Goal: Task Accomplishment & Management: Use online tool/utility

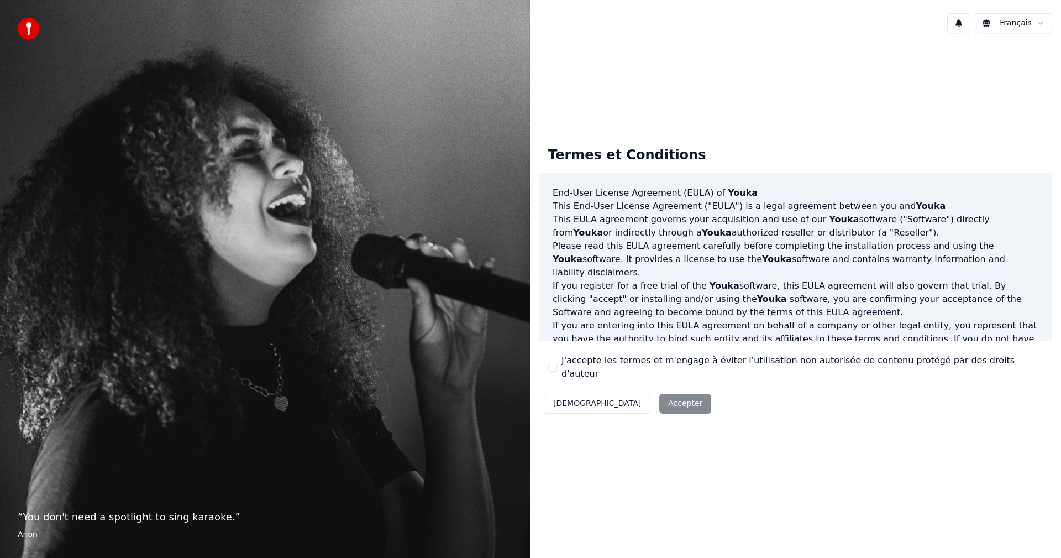
click at [554, 369] on button "J'accepte les termes et m'engage à éviter l'utilisation non autorisée de conten…" at bounding box center [552, 367] width 9 height 9
click at [659, 394] on button "Accepter" at bounding box center [685, 404] width 52 height 20
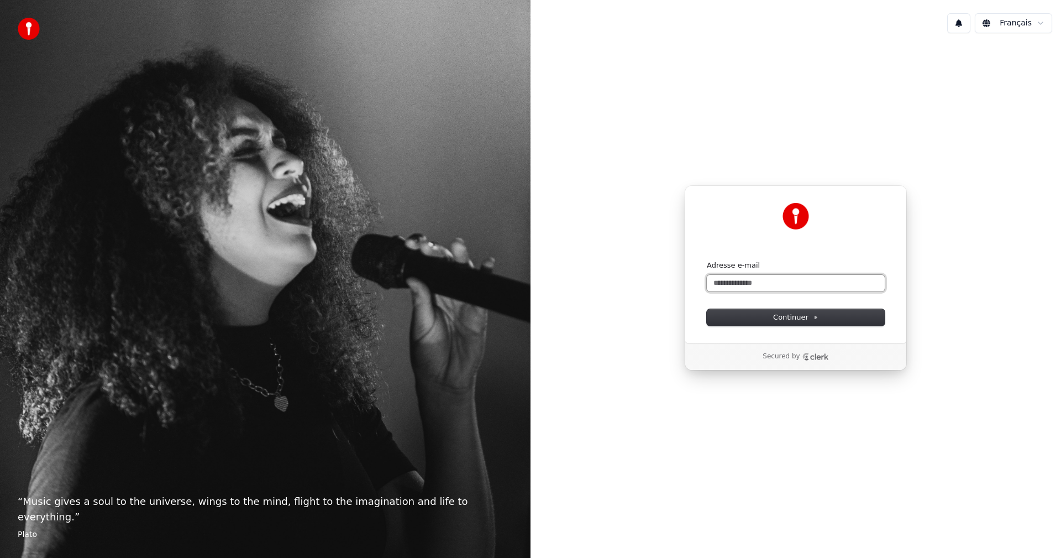
click at [760, 281] on input "Adresse e-mail" at bounding box center [796, 283] width 178 height 17
click at [776, 315] on span "Continuer" at bounding box center [795, 317] width 45 height 10
type input "**********"
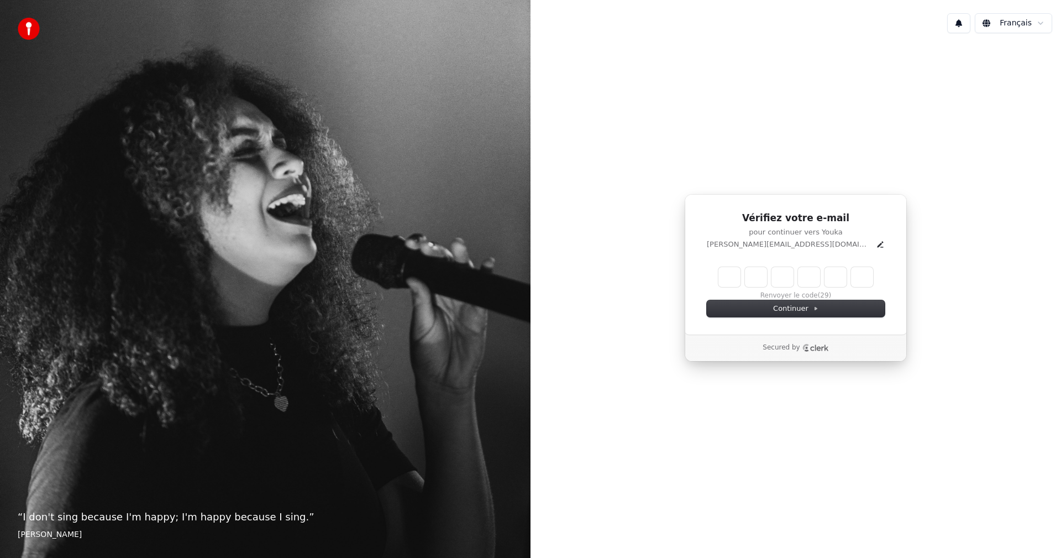
click at [726, 278] on input "Enter verification code" at bounding box center [796, 277] width 155 height 20
type input "******"
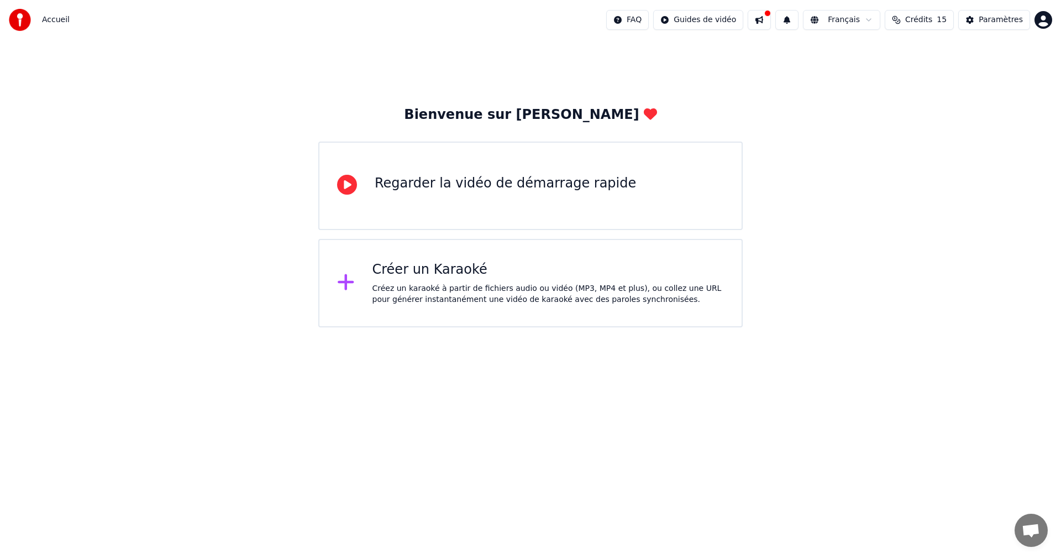
click at [488, 284] on div "Créez un karaoké à partir de fichiers audio ou vidéo (MP3, MP4 et plus), ou col…" at bounding box center [549, 294] width 352 height 22
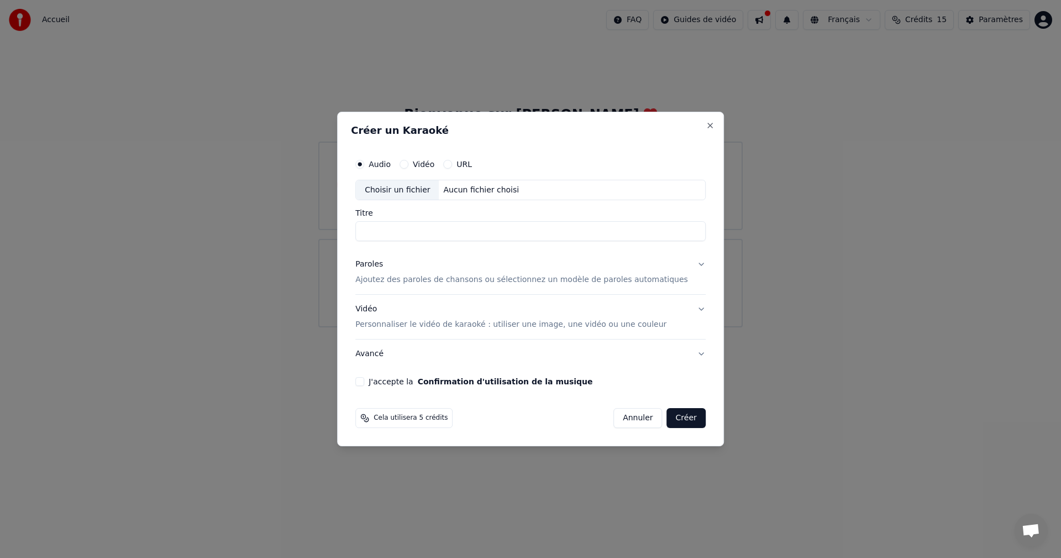
click at [446, 229] on input "Titre" at bounding box center [530, 232] width 350 height 20
click at [484, 187] on div "Aucun fichier choisi" at bounding box center [481, 190] width 85 height 11
click at [471, 229] on input "**********" at bounding box center [530, 232] width 350 height 20
click at [384, 233] on input "**********" at bounding box center [530, 232] width 350 height 20
click at [399, 234] on input "**********" at bounding box center [530, 232] width 350 height 20
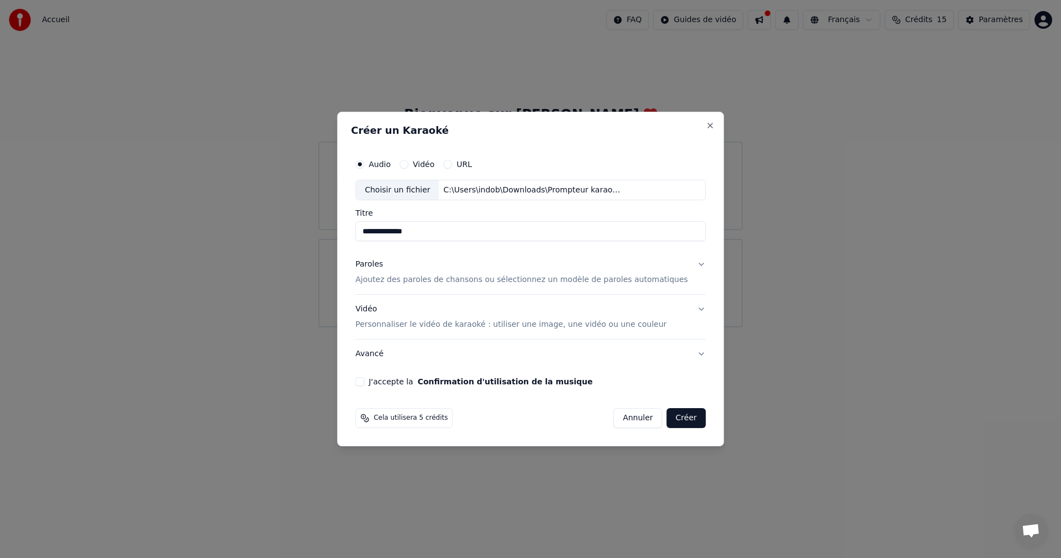
type input "**********"
click at [573, 278] on p "Ajoutez des paroles de chansons ou sélectionnez un modèle de paroles automatiqu…" at bounding box center [521, 280] width 333 height 11
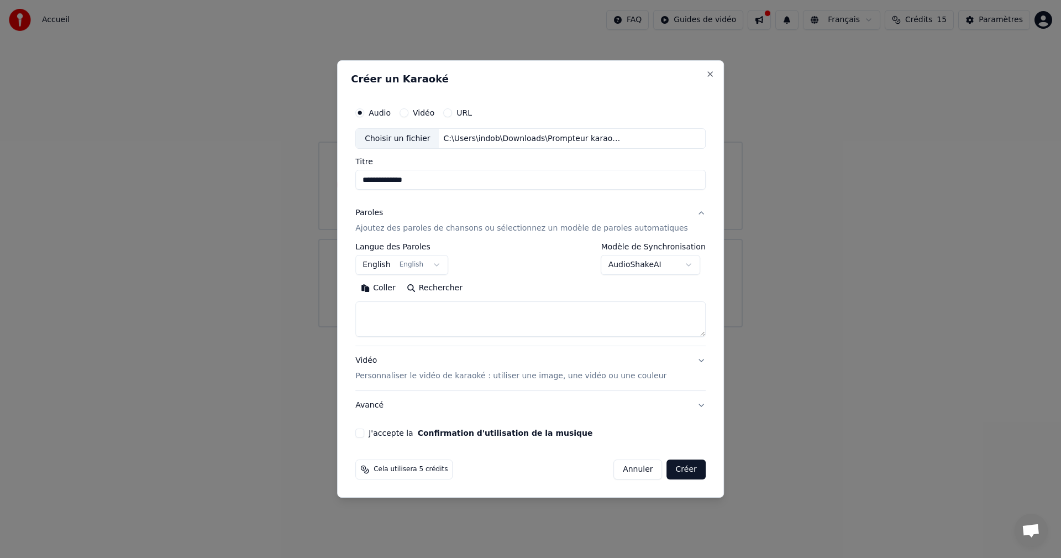
click at [430, 266] on button "English English" at bounding box center [401, 265] width 93 height 20
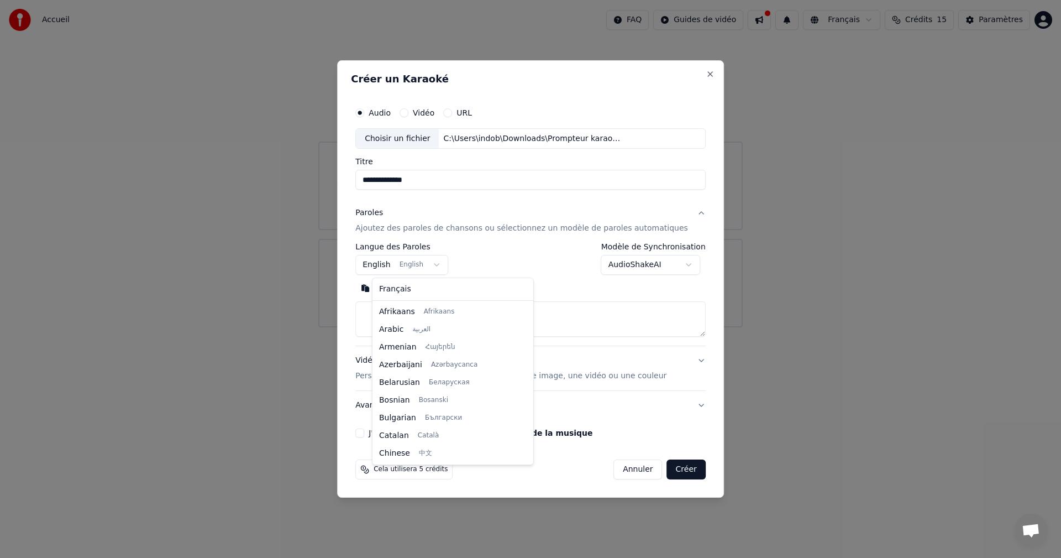
scroll to position [88, 0]
select select "**"
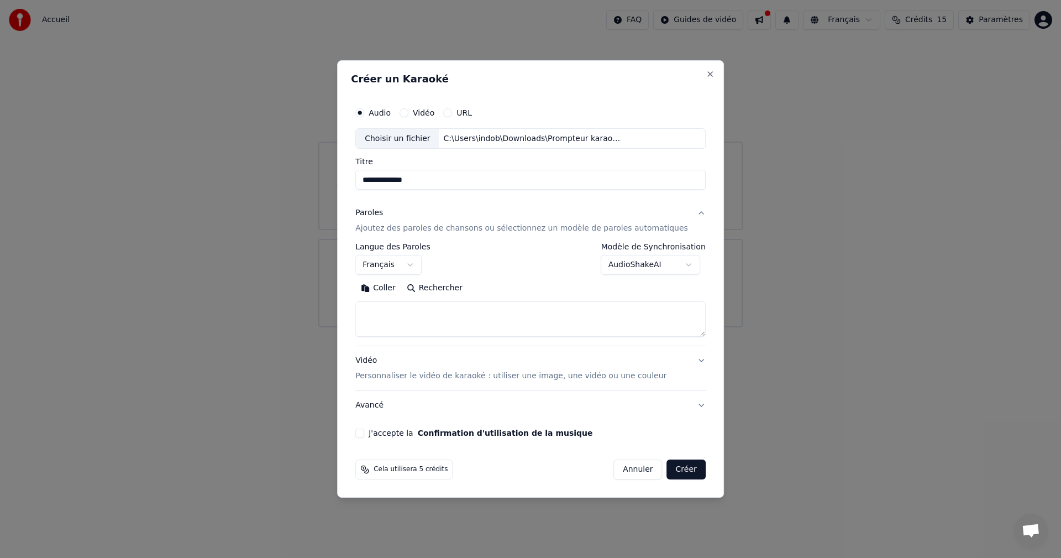
click at [436, 314] on textarea at bounding box center [530, 319] width 350 height 35
paste textarea "**********"
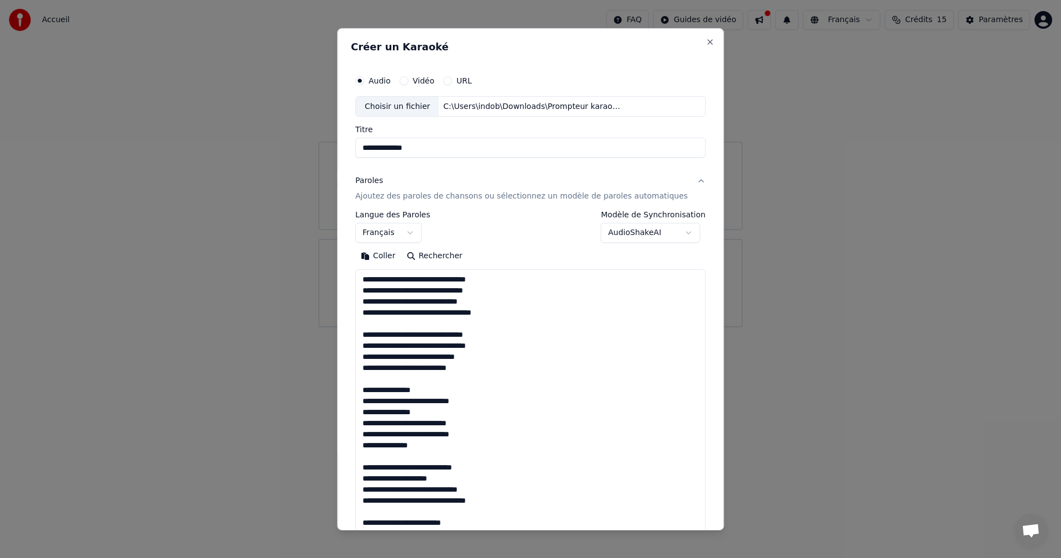
scroll to position [522, 0]
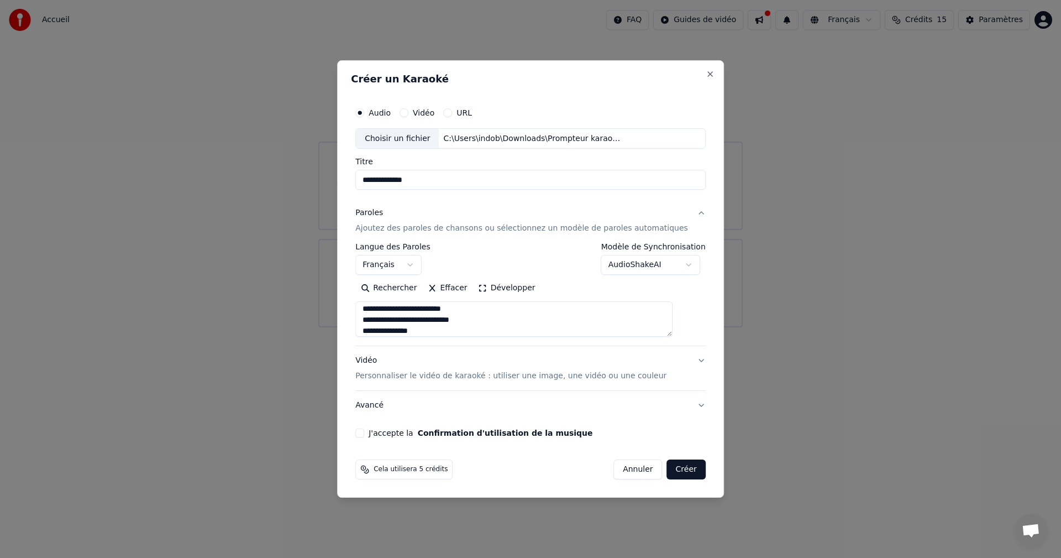
click at [479, 326] on textarea at bounding box center [513, 319] width 317 height 35
type textarea "**********"
click at [661, 269] on body "**********" at bounding box center [530, 163] width 1061 height 327
click at [573, 270] on body "**********" at bounding box center [530, 163] width 1061 height 327
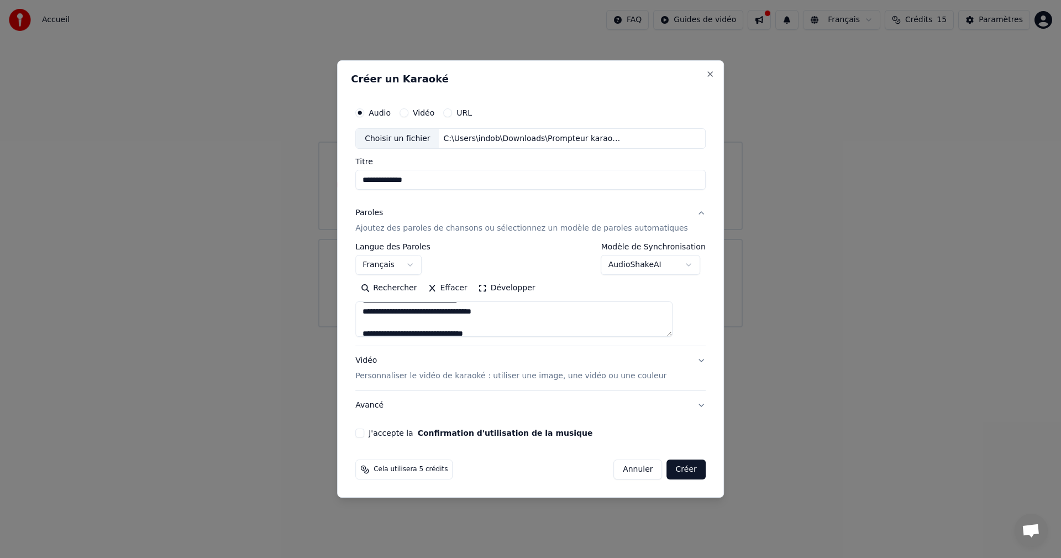
scroll to position [113, 0]
click at [364, 431] on button "J'accepte la Confirmation d'utilisation de la musique" at bounding box center [359, 432] width 9 height 9
click at [429, 469] on span "Cela utilisera 5 crédits" at bounding box center [411, 469] width 74 height 9
click at [671, 470] on button "Créer" at bounding box center [686, 469] width 39 height 20
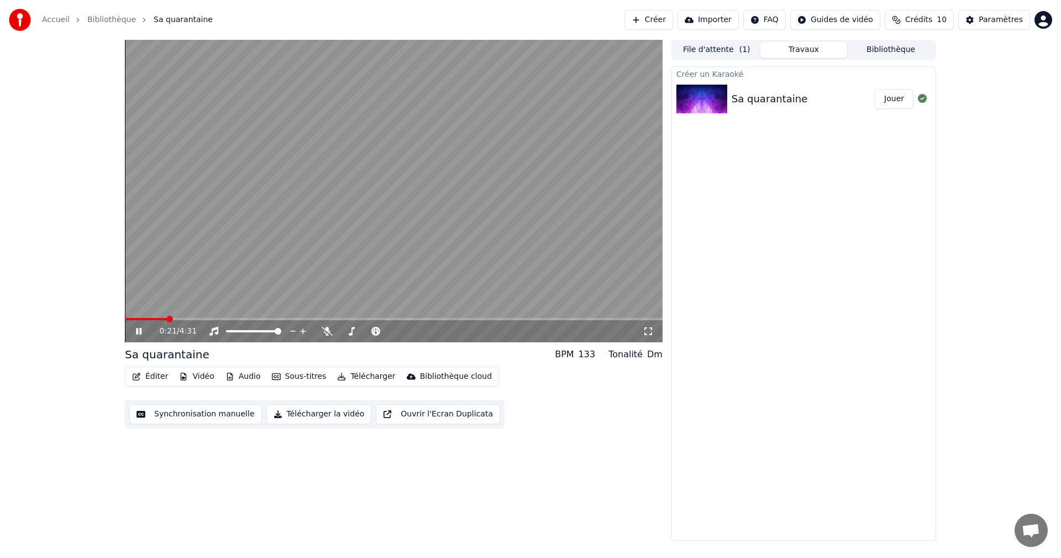
click at [135, 329] on icon at bounding box center [147, 331] width 26 height 9
click at [224, 419] on button "Synchronisation manuelle" at bounding box center [195, 414] width 133 height 20
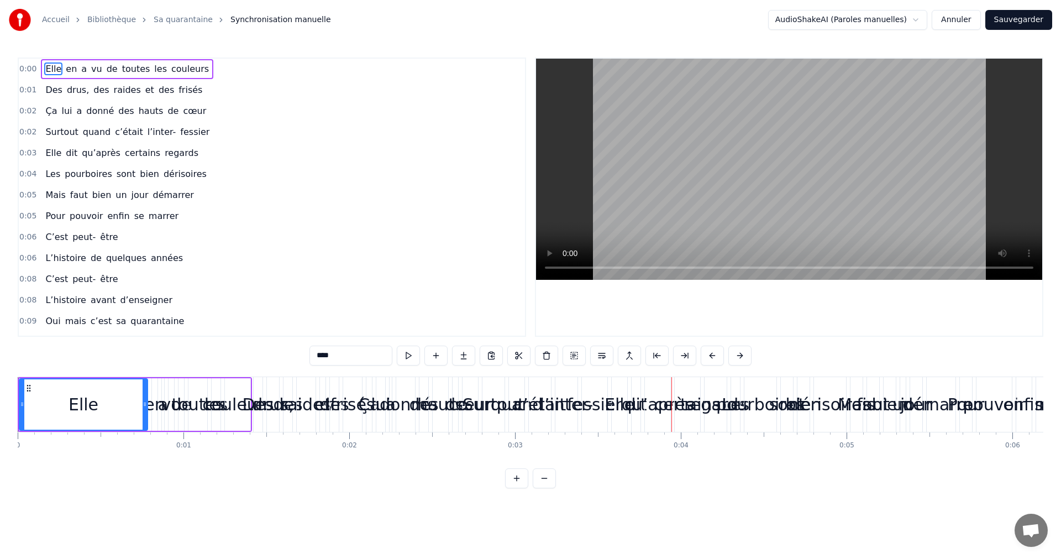
click at [917, 20] on html "Accueil Bibliothèque Sa quarantaine Synchronisation manuelle AudioShakeAI (Paro…" at bounding box center [530, 253] width 1061 height 506
click at [915, 20] on html "Accueil Bibliothèque Sa quarantaine Synchronisation manuelle AudioShakeAI (Paro…" at bounding box center [530, 253] width 1061 height 506
drag, startPoint x: 21, startPoint y: 410, endPoint x: 15, endPoint y: 408, distance: 6.3
click at [15, 408] on div "Accueil Bibliothèque Sa quarantaine Synchronisation manuelle AudioShakeAI (Paro…" at bounding box center [530, 244] width 1061 height 488
click at [515, 487] on button at bounding box center [516, 478] width 23 height 20
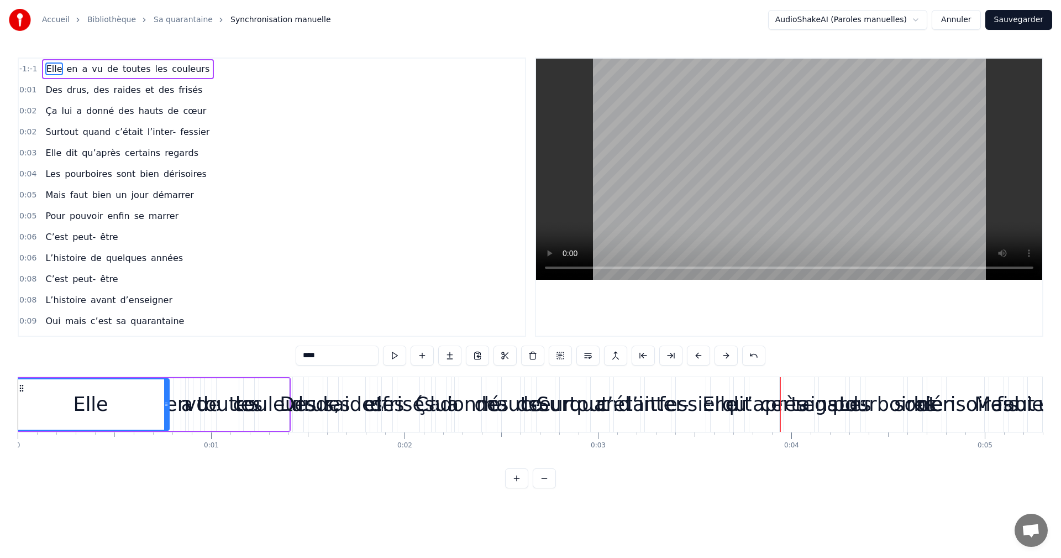
click at [515, 487] on button at bounding box center [516, 478] width 23 height 20
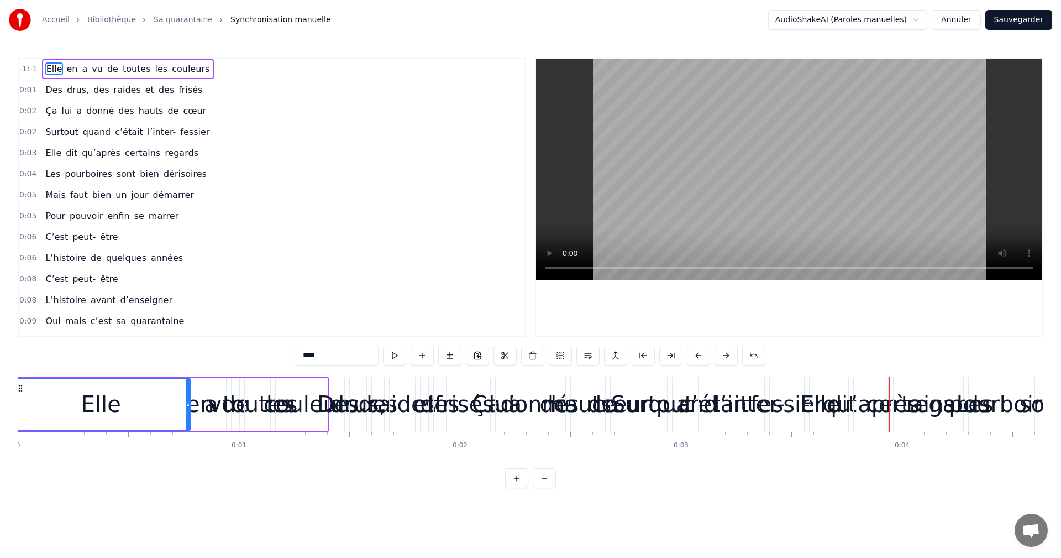
click at [562, 488] on div "-1:-1 Elle en a vu de toutes les couleurs 0:01 Des drus, des raides et des fris…" at bounding box center [531, 272] width 1026 height 431
click at [549, 488] on button at bounding box center [544, 478] width 23 height 20
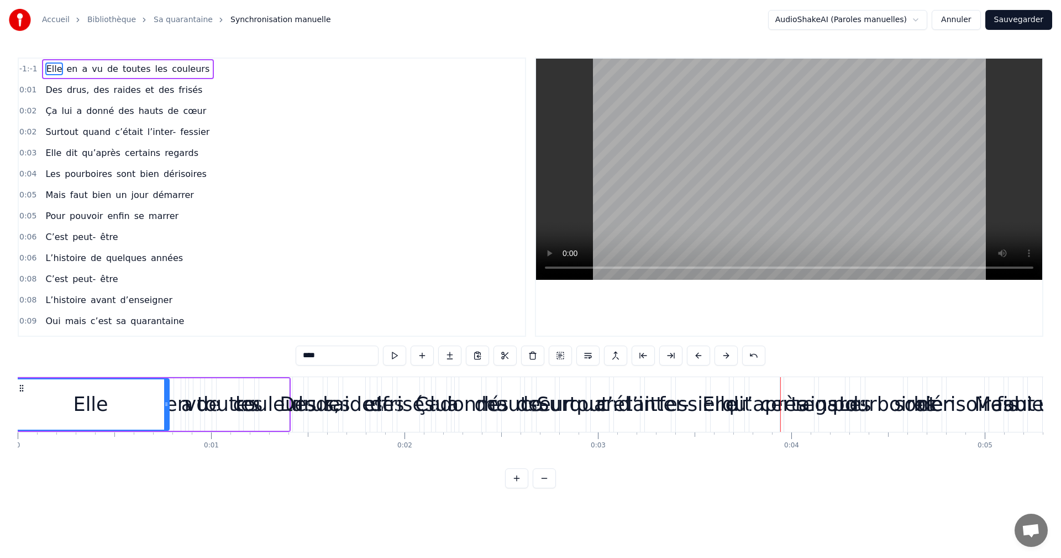
click at [549, 488] on button at bounding box center [544, 478] width 23 height 20
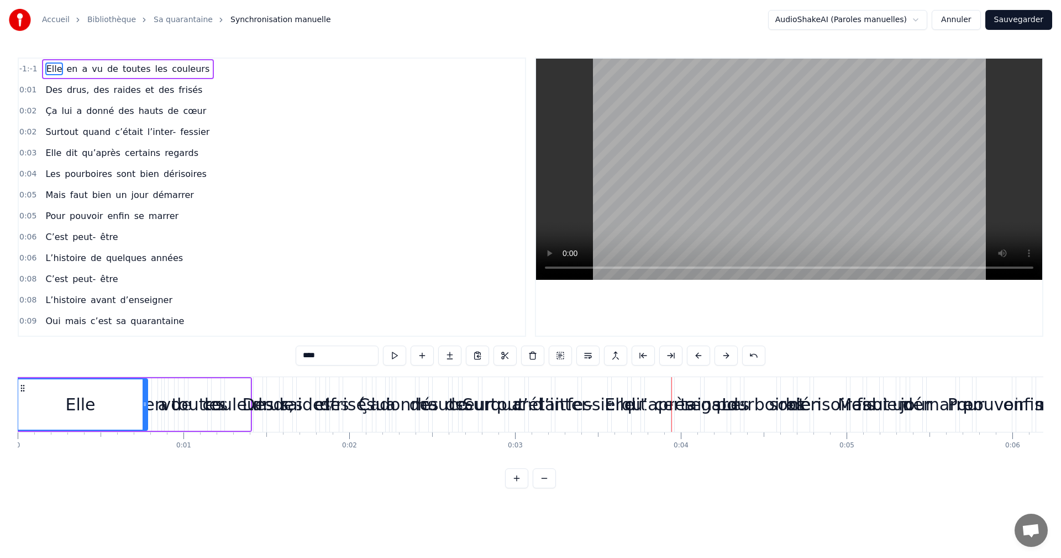
click at [549, 488] on button at bounding box center [544, 478] width 23 height 20
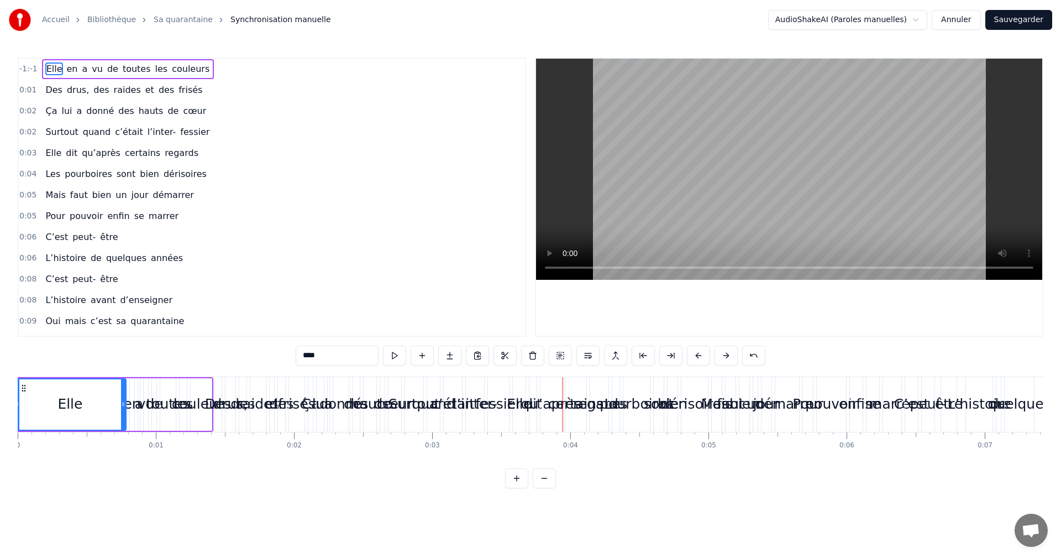
click at [22, 72] on span "-1:-1" at bounding box center [28, 69] width 18 height 11
click at [22, 385] on icon at bounding box center [22, 387] width 9 height 9
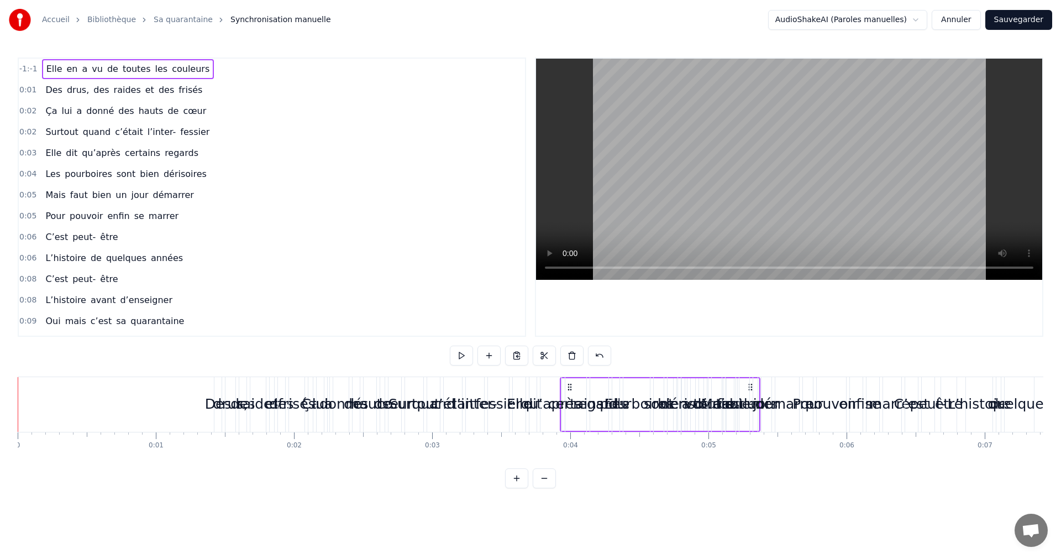
drag, startPoint x: 22, startPoint y: 385, endPoint x: 569, endPoint y: 413, distance: 548.0
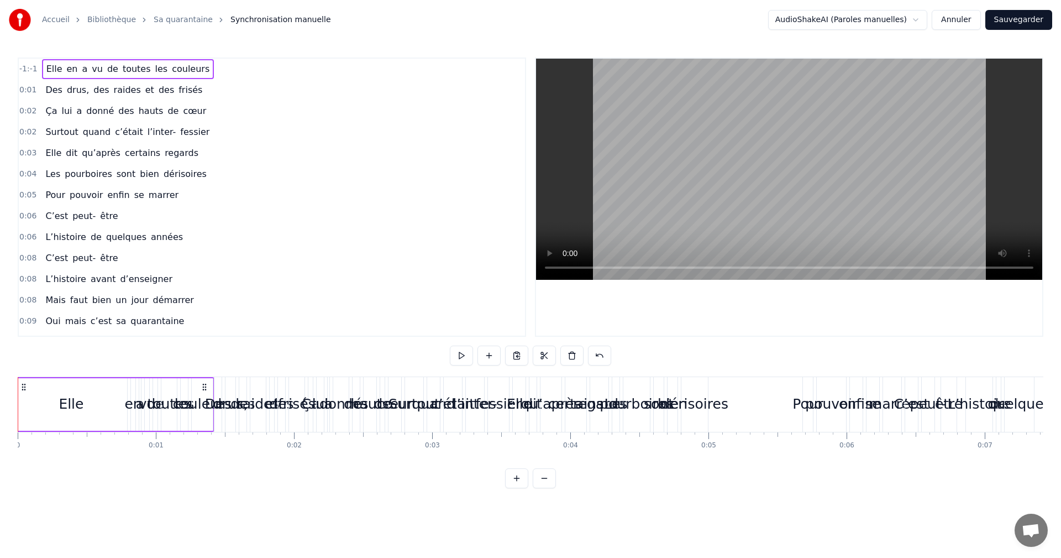
drag, startPoint x: 206, startPoint y: 385, endPoint x: 261, endPoint y: 391, distance: 56.1
drag, startPoint x: 14, startPoint y: 446, endPoint x: 25, endPoint y: 447, distance: 11.1
click at [25, 447] on div "Accueil Bibliothèque Sa quarantaine Synchronisation manuelle AudioShakeAI (Paro…" at bounding box center [530, 244] width 1061 height 488
click at [459, 357] on button at bounding box center [461, 355] width 23 height 20
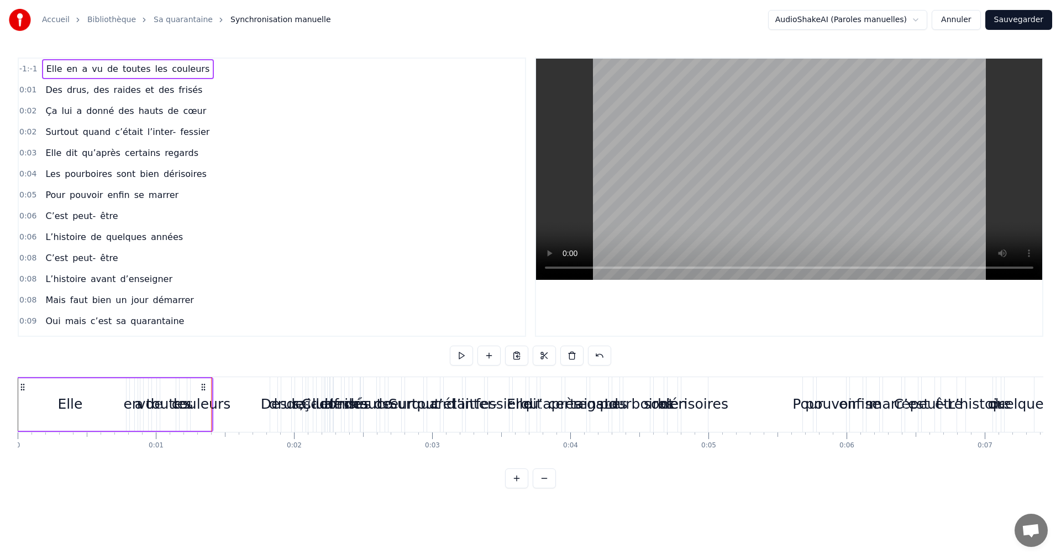
click at [459, 357] on button at bounding box center [461, 355] width 23 height 20
click at [960, 22] on button "Annuler" at bounding box center [956, 20] width 49 height 20
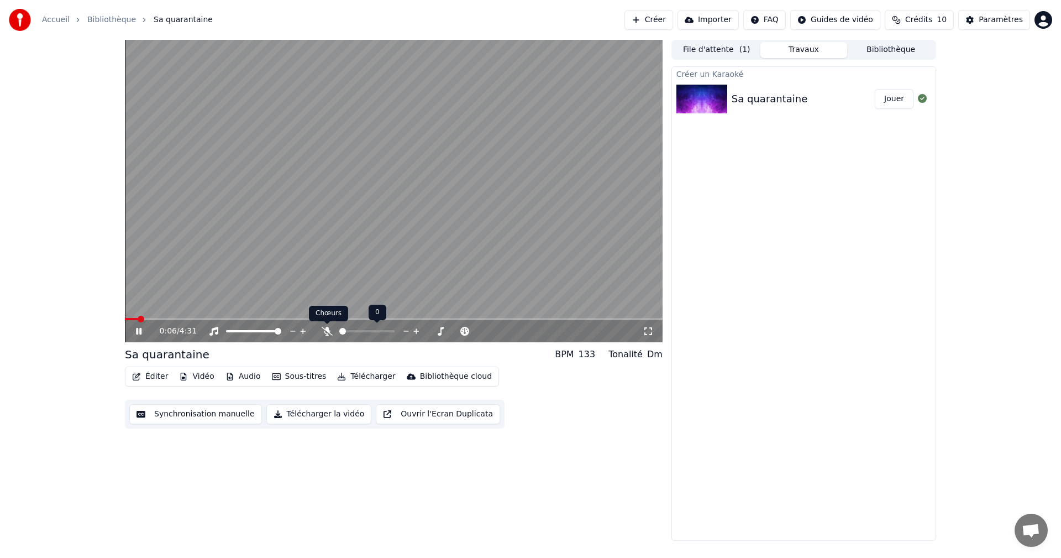
click at [330, 331] on icon at bounding box center [327, 331] width 11 height 9
click at [634, 355] on div "Tonalité" at bounding box center [626, 354] width 34 height 13
drag, startPoint x: 583, startPoint y: 353, endPoint x: 619, endPoint y: 359, distance: 37.0
click at [620, 359] on div "BPM 133 Tonalité Dm" at bounding box center [609, 354] width 108 height 13
click at [536, 383] on div "Éditer Vidéo Audio Sous-titres Télécharger Bibliothèque cloud Synchronisation m…" at bounding box center [394, 398] width 538 height 62
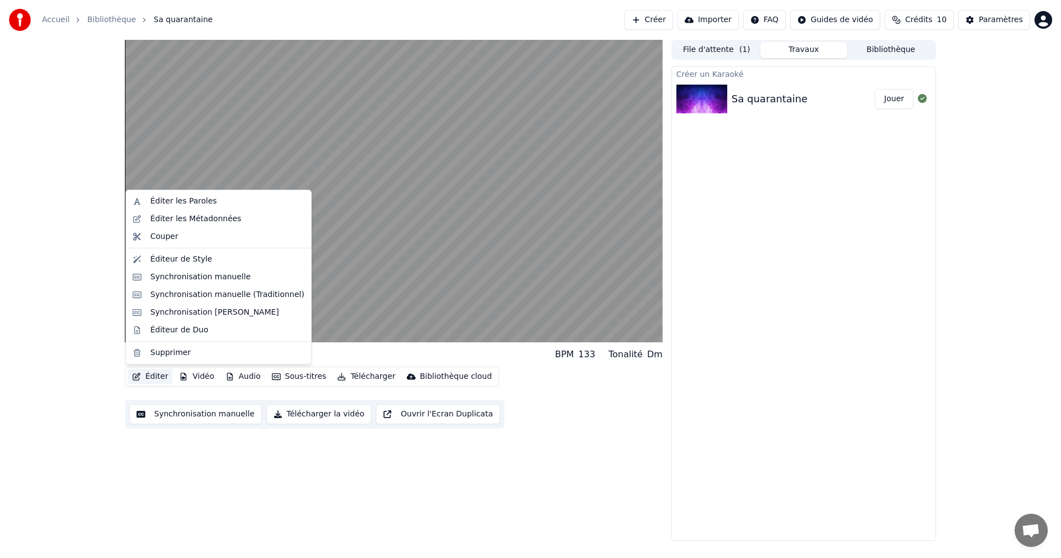
click at [147, 378] on button "Éditer" at bounding box center [150, 376] width 45 height 15
click at [239, 292] on div "Synchronisation manuelle (Traditionnel)" at bounding box center [227, 294] width 154 height 11
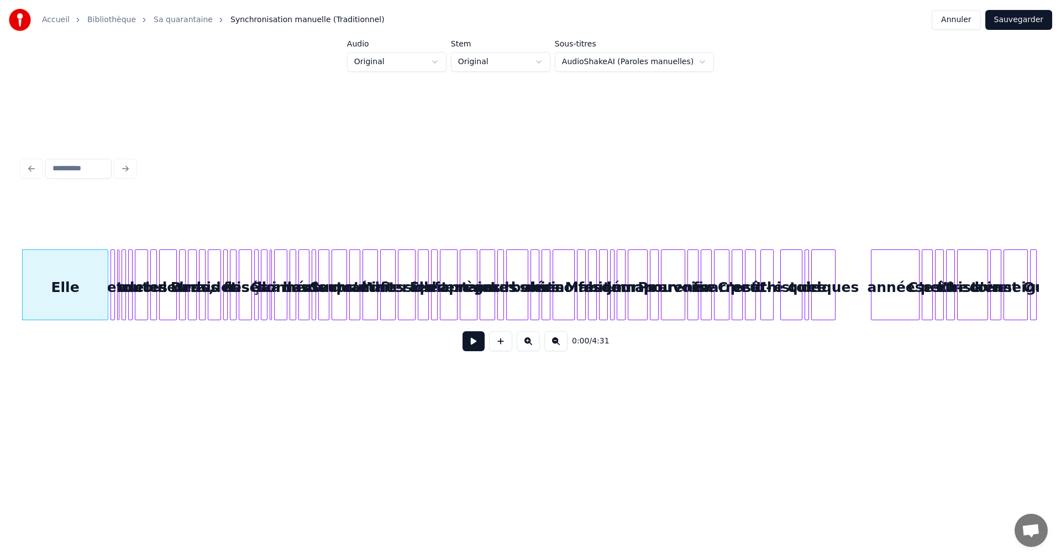
click at [631, 68] on html "Accueil Bibliothèque Sa quarantaine Synchronisation manuelle (Traditionnel) Ann…" at bounding box center [530, 221] width 1061 height 442
click at [472, 347] on button at bounding box center [474, 341] width 22 height 20
click at [959, 18] on button "Annuler" at bounding box center [956, 20] width 49 height 20
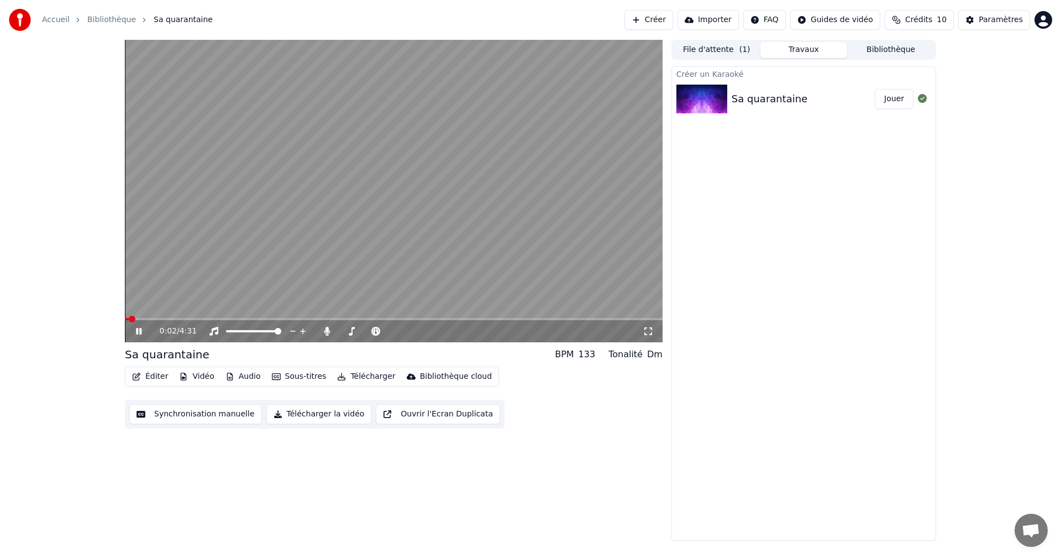
click at [142, 329] on icon at bounding box center [139, 331] width 6 height 7
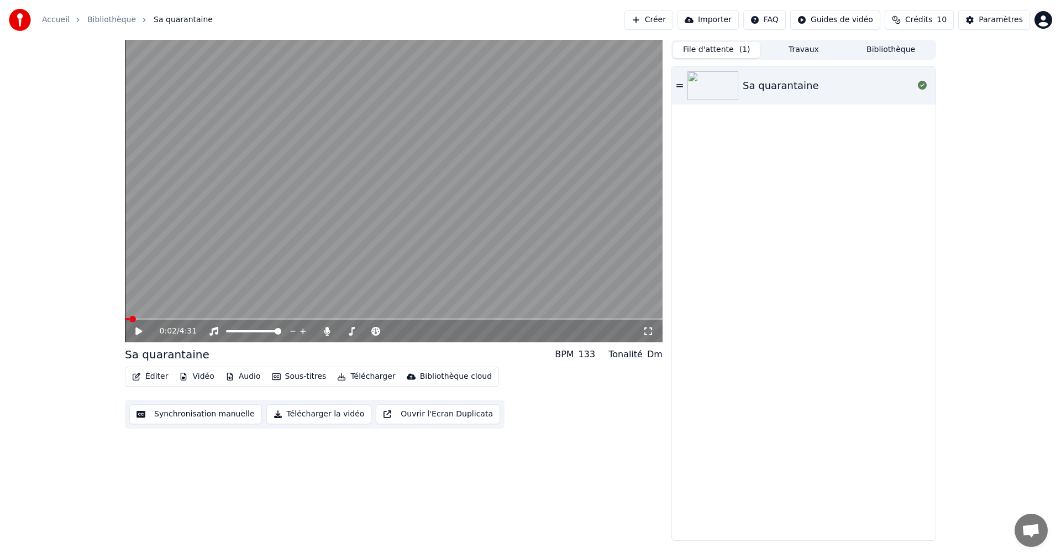
click at [711, 49] on button "File d'attente ( 1 )" at bounding box center [716, 50] width 87 height 16
click at [802, 46] on button "Travaux" at bounding box center [804, 50] width 87 height 16
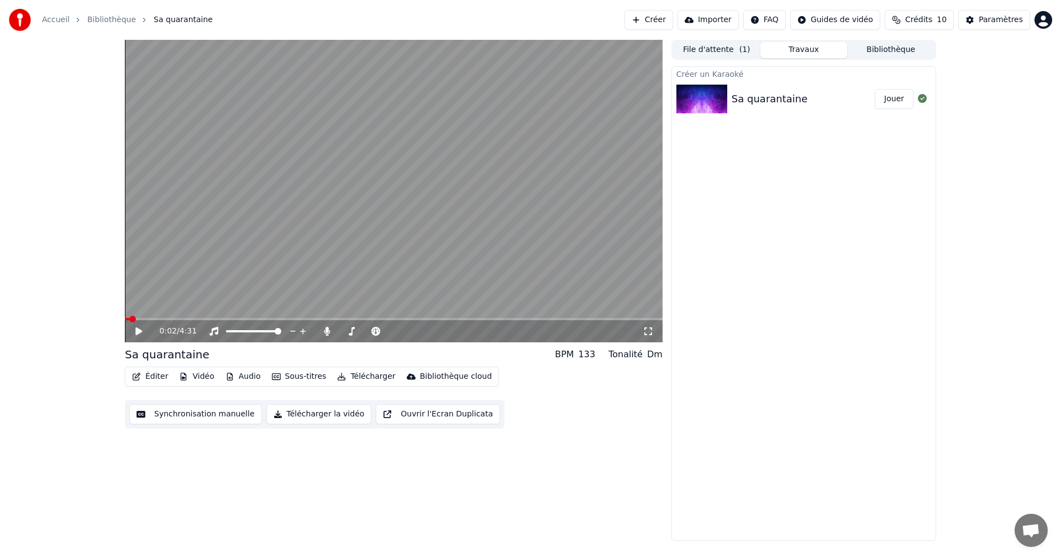
click at [456, 419] on button "Ouvrir l'Ecran Duplicata" at bounding box center [438, 414] width 124 height 20
click at [140, 329] on icon at bounding box center [139, 331] width 6 height 7
click at [5, 312] on div "0:09 / 4:31 Sa quarantaine BPM 133 Tonalité Dm Éditer Vidéo Audio Sous-titres T…" at bounding box center [530, 290] width 1061 height 501
click at [136, 332] on icon at bounding box center [138, 331] width 7 height 8
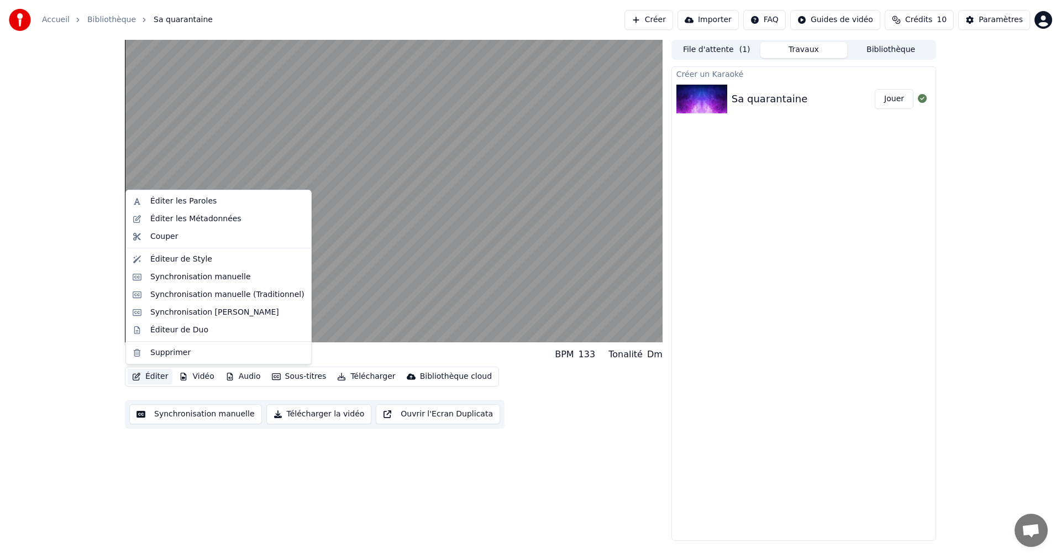
click at [146, 377] on button "Éditer" at bounding box center [150, 376] width 45 height 15
click at [191, 280] on div "Synchronisation manuelle" at bounding box center [200, 276] width 101 height 11
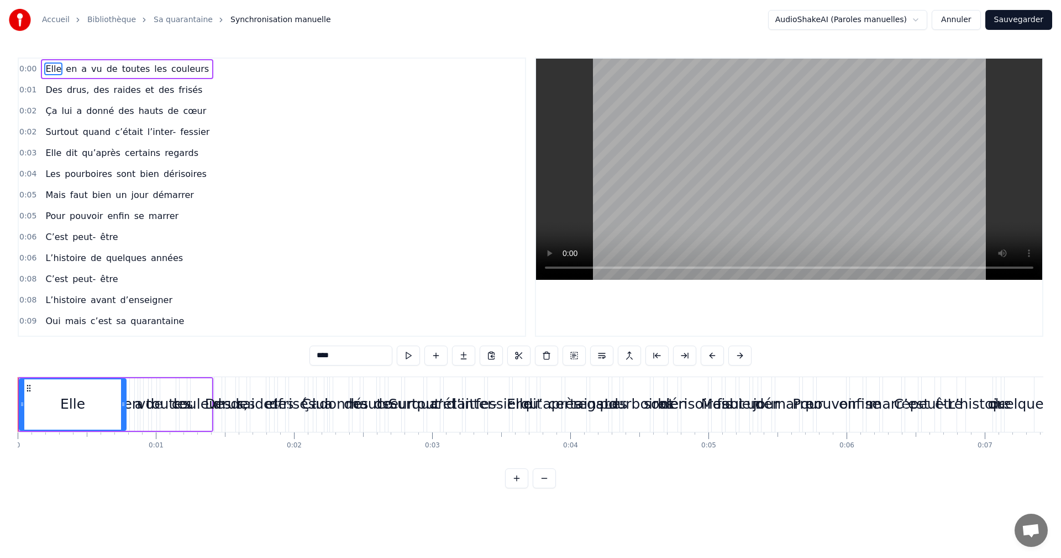
click at [957, 24] on button "Annuler" at bounding box center [956, 20] width 49 height 20
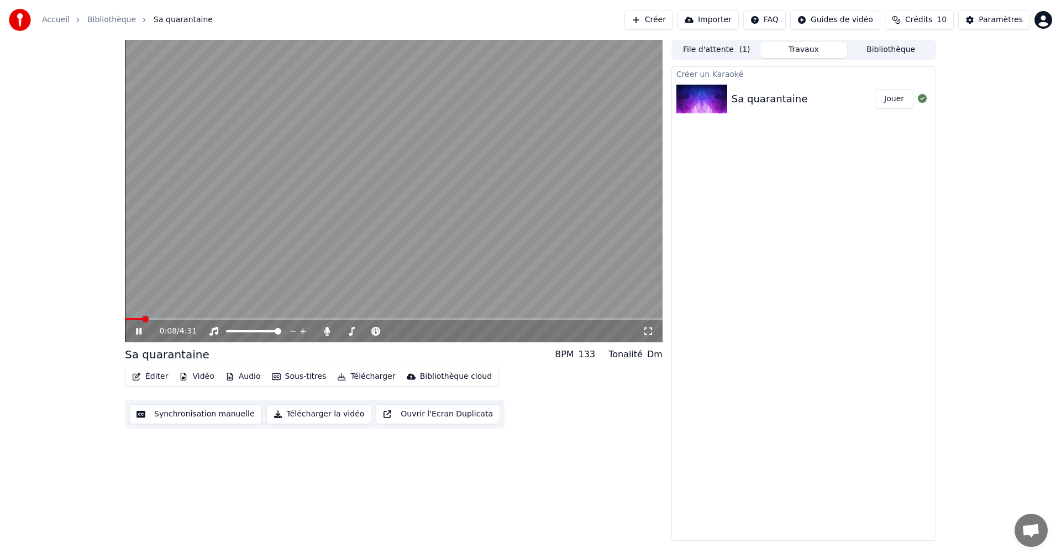
click at [140, 329] on icon at bounding box center [139, 331] width 6 height 7
